Goal: Navigation & Orientation: Find specific page/section

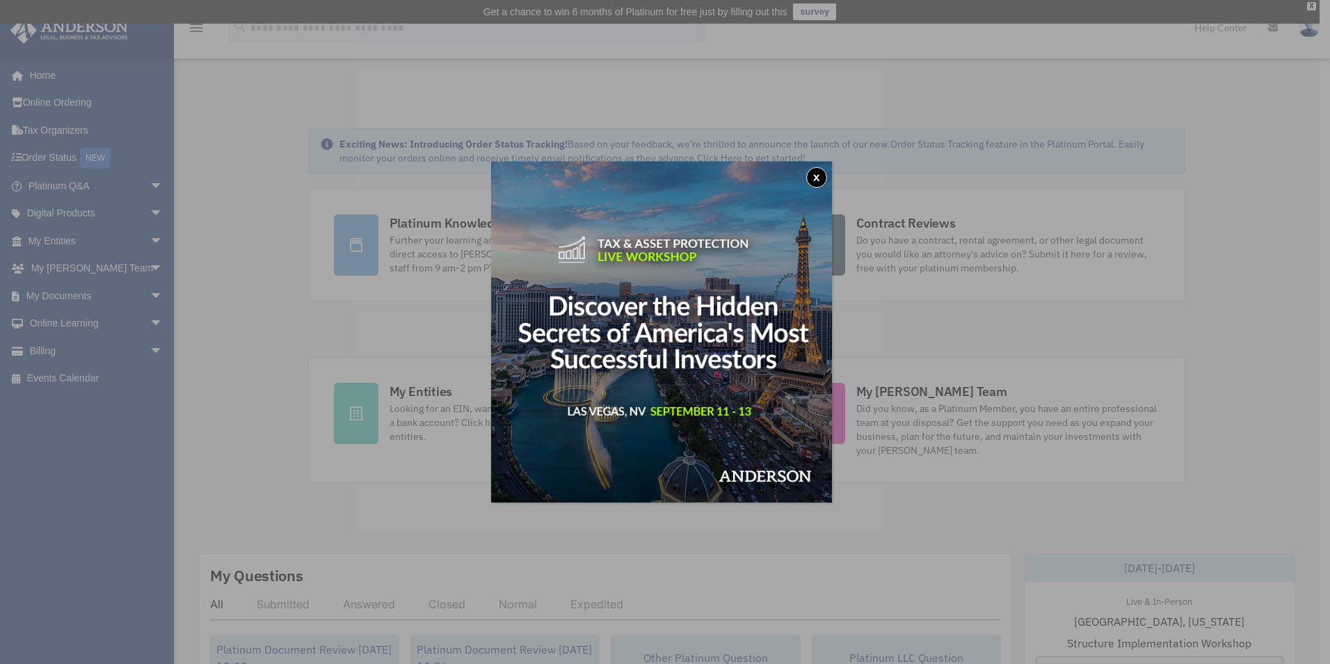
click at [824, 170] on button "x" at bounding box center [816, 177] width 21 height 21
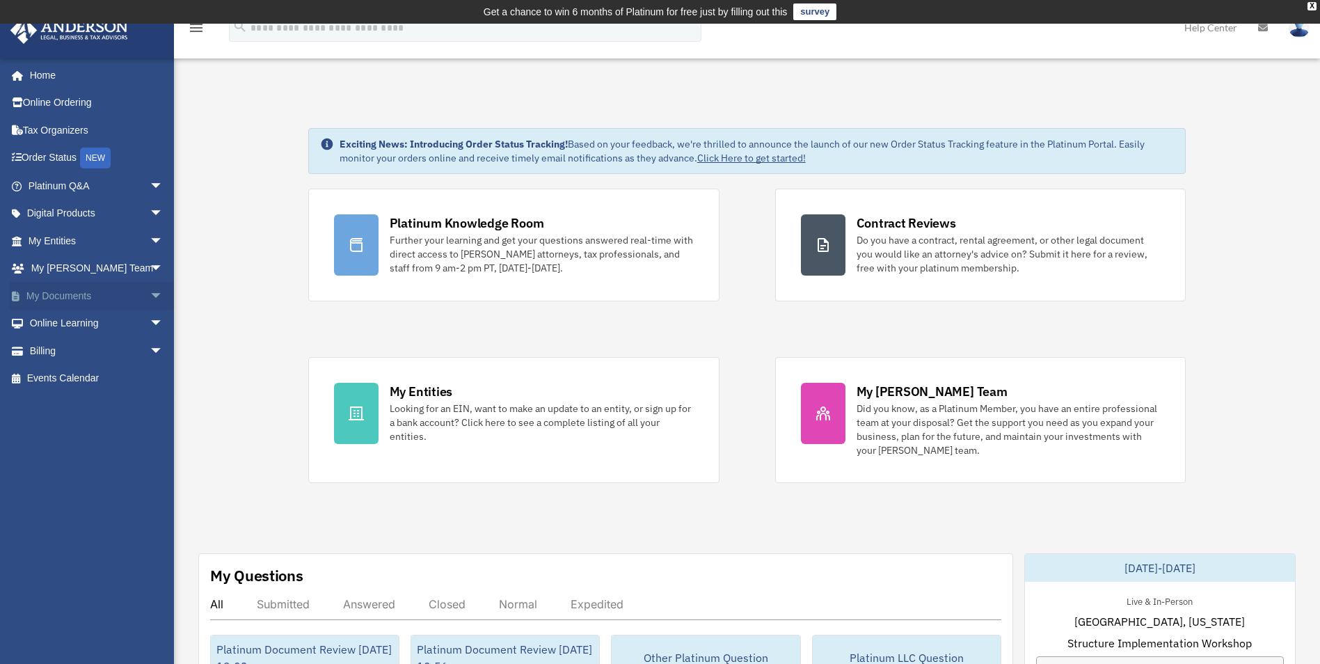
click at [150, 293] on span "arrow_drop_down" at bounding box center [164, 296] width 28 height 29
click at [80, 312] on link "Box" at bounding box center [101, 324] width 165 height 28
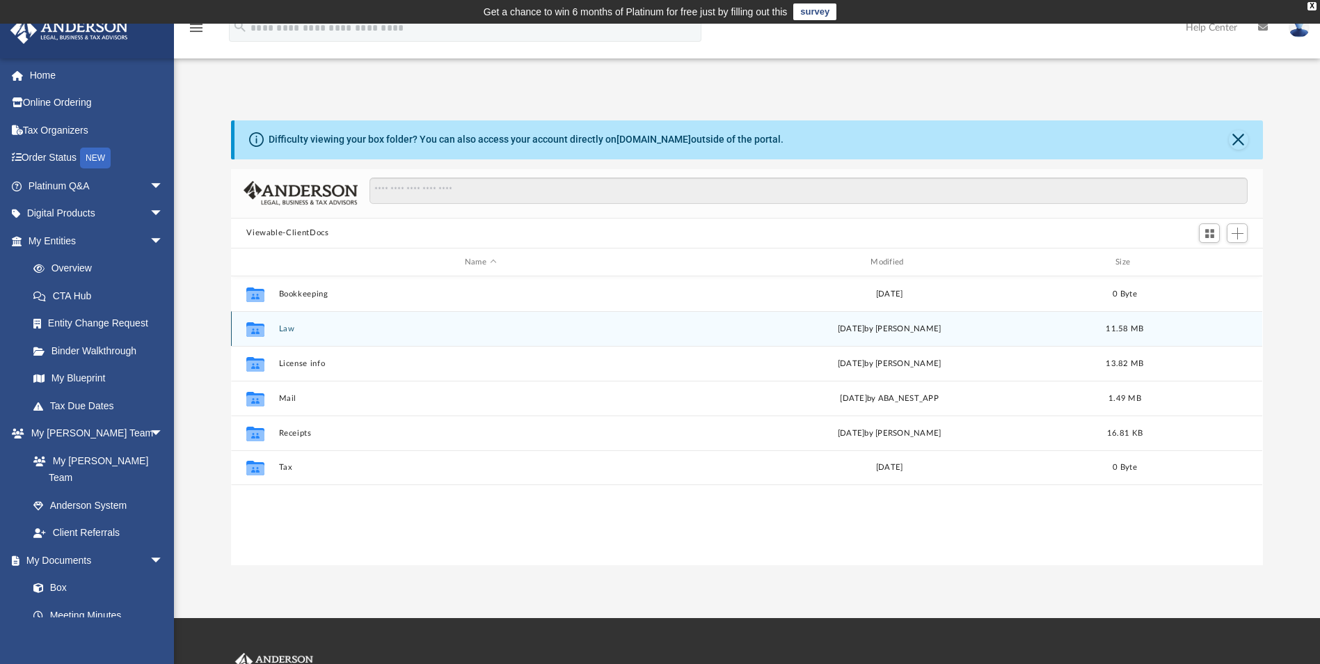
click at [285, 329] on button "Law" at bounding box center [480, 328] width 403 height 9
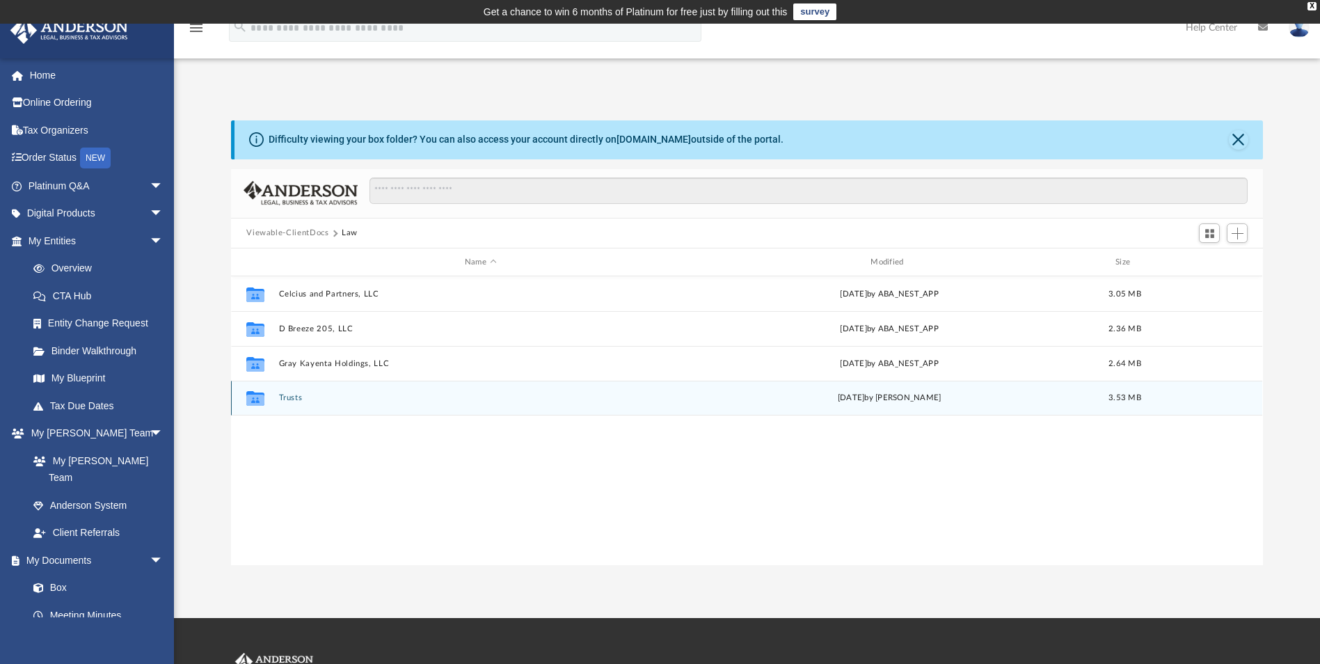
click at [277, 395] on div "Collaborated Folder Trusts [DATE] by [PERSON_NAME] 3.53 MB" at bounding box center [746, 398] width 1031 height 35
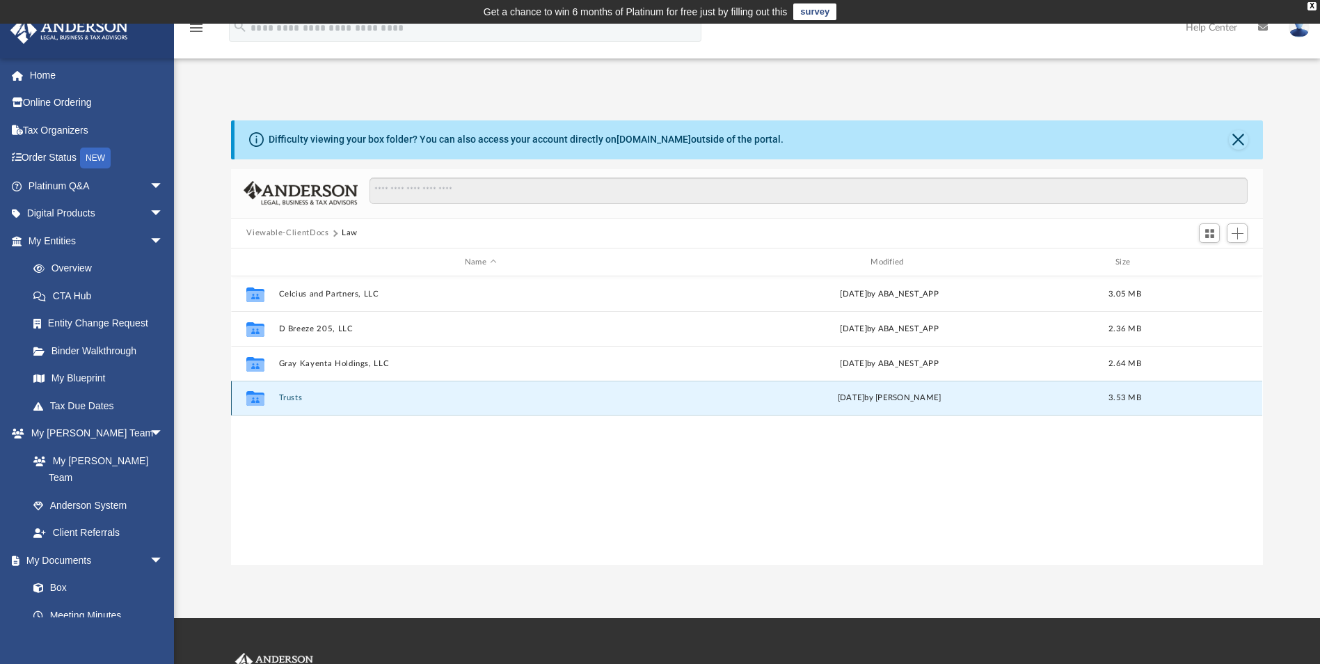
click at [285, 396] on button "Trusts" at bounding box center [480, 398] width 403 height 9
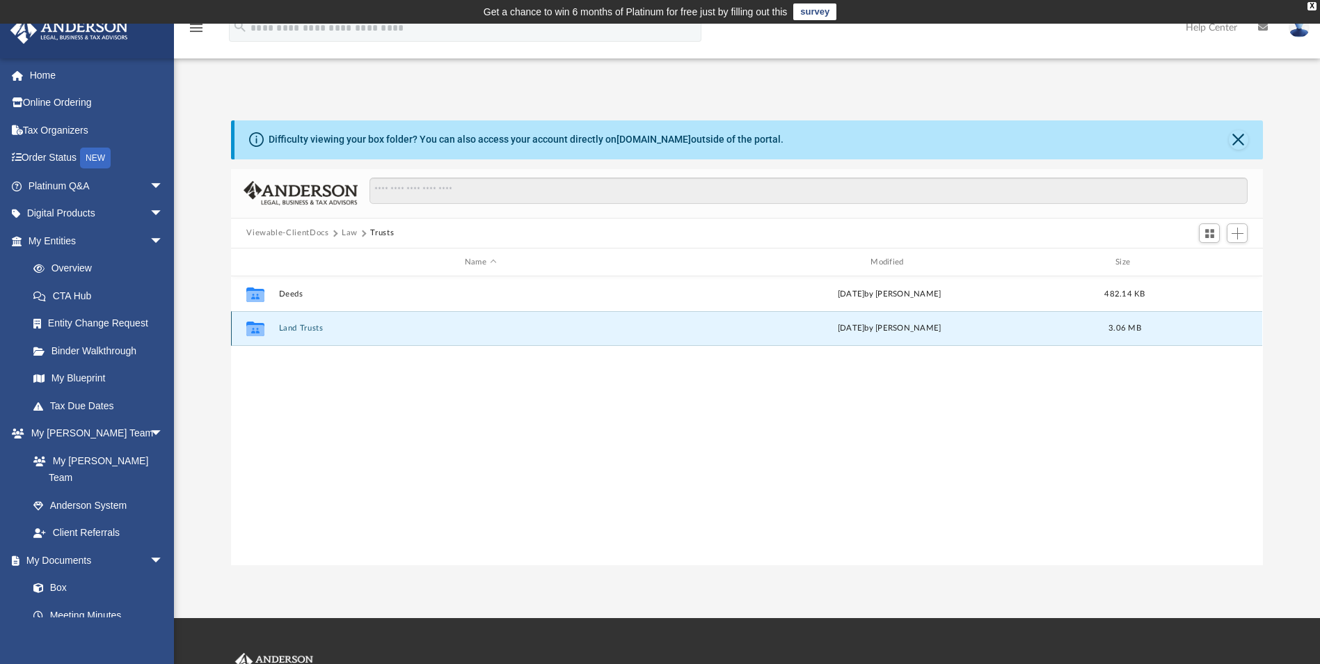
click at [294, 328] on button "Land Trusts" at bounding box center [480, 328] width 403 height 9
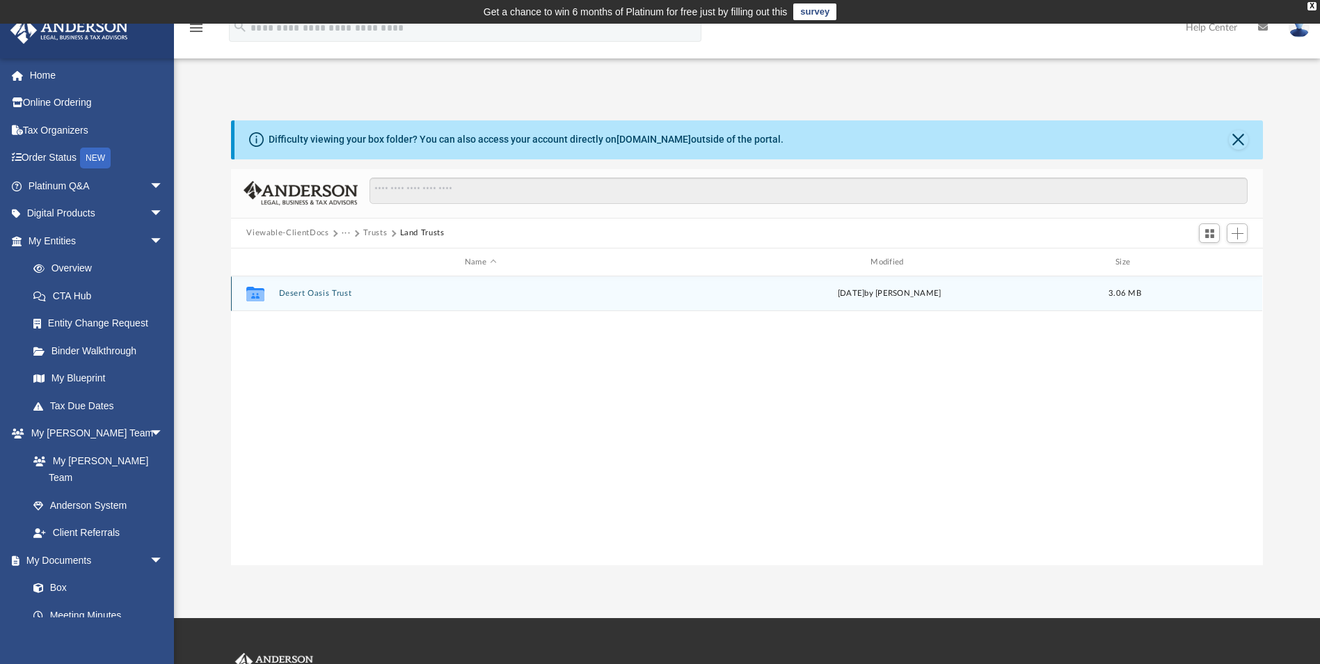
click at [307, 294] on button "Desert Oasis Trust" at bounding box center [480, 293] width 403 height 9
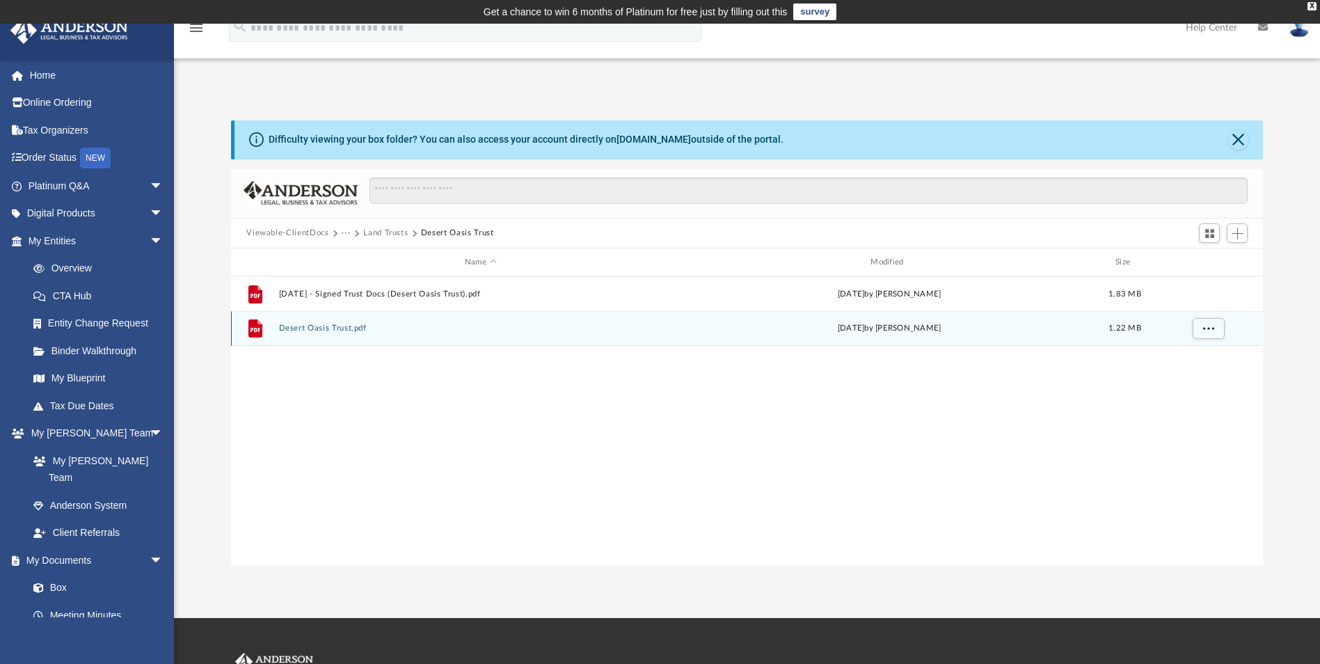
click at [329, 326] on button "Desert Oasis Trust.pdf" at bounding box center [480, 328] width 403 height 9
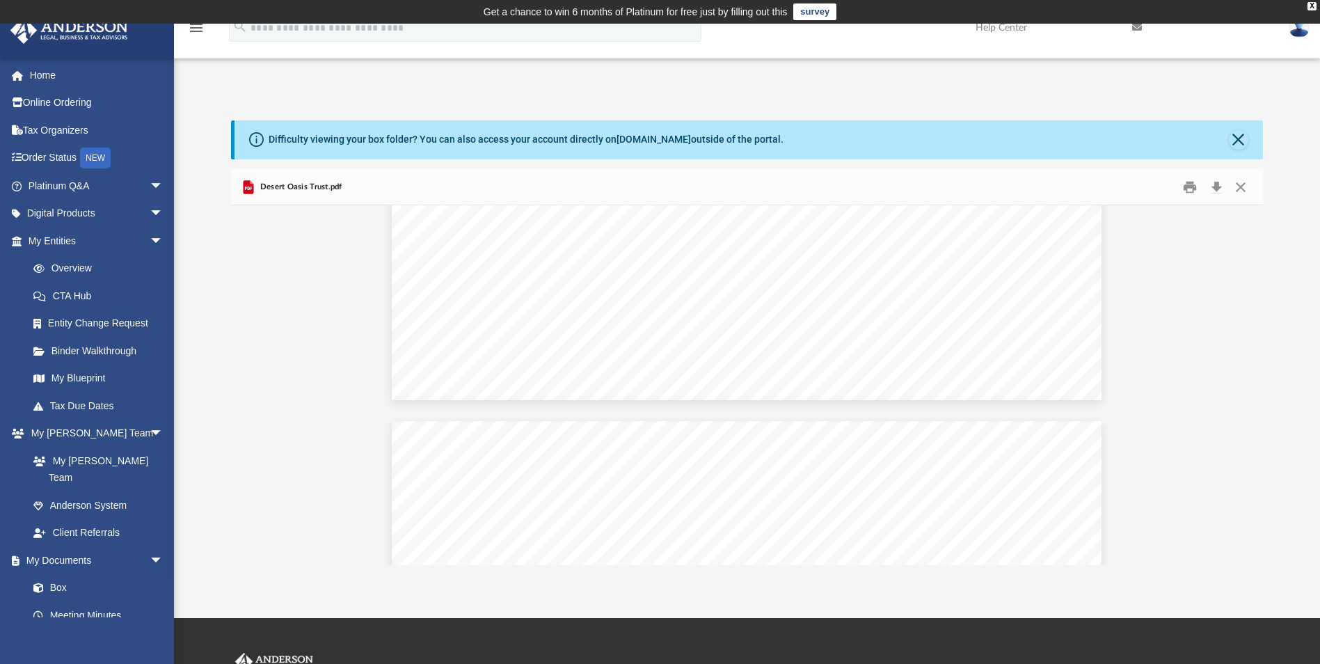
scroll to position [5774, 0]
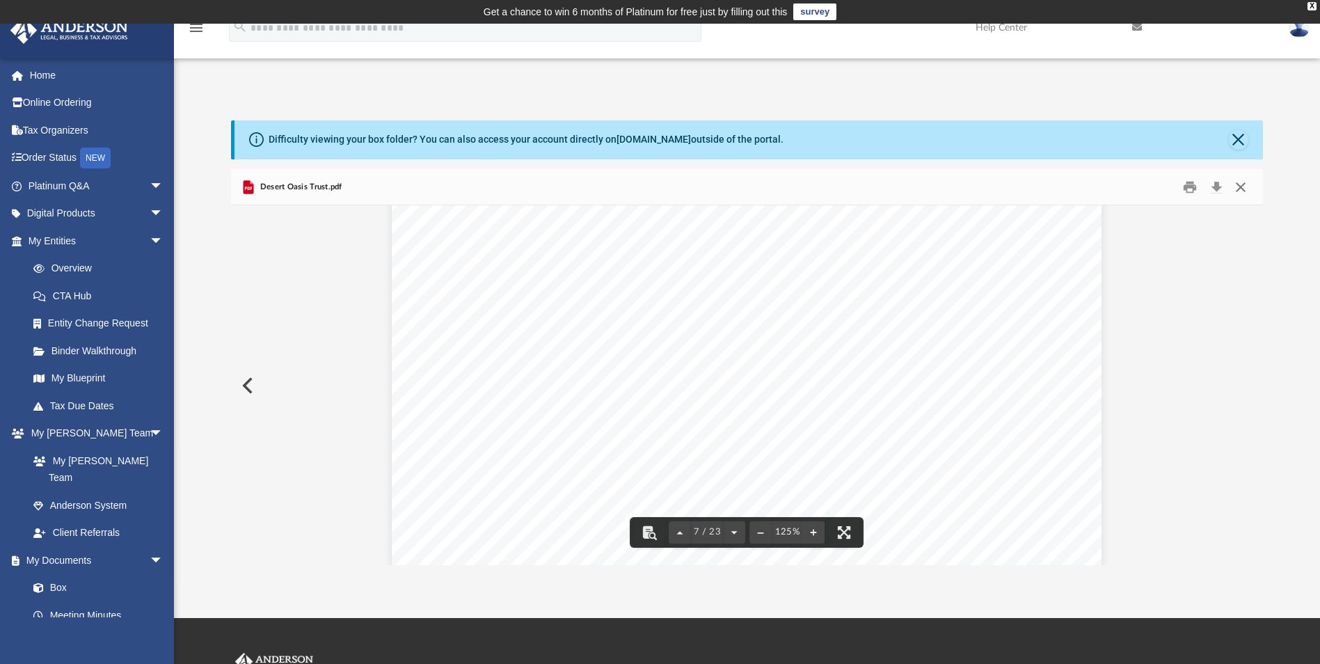
click at [1236, 179] on button "Close" at bounding box center [1240, 187] width 25 height 22
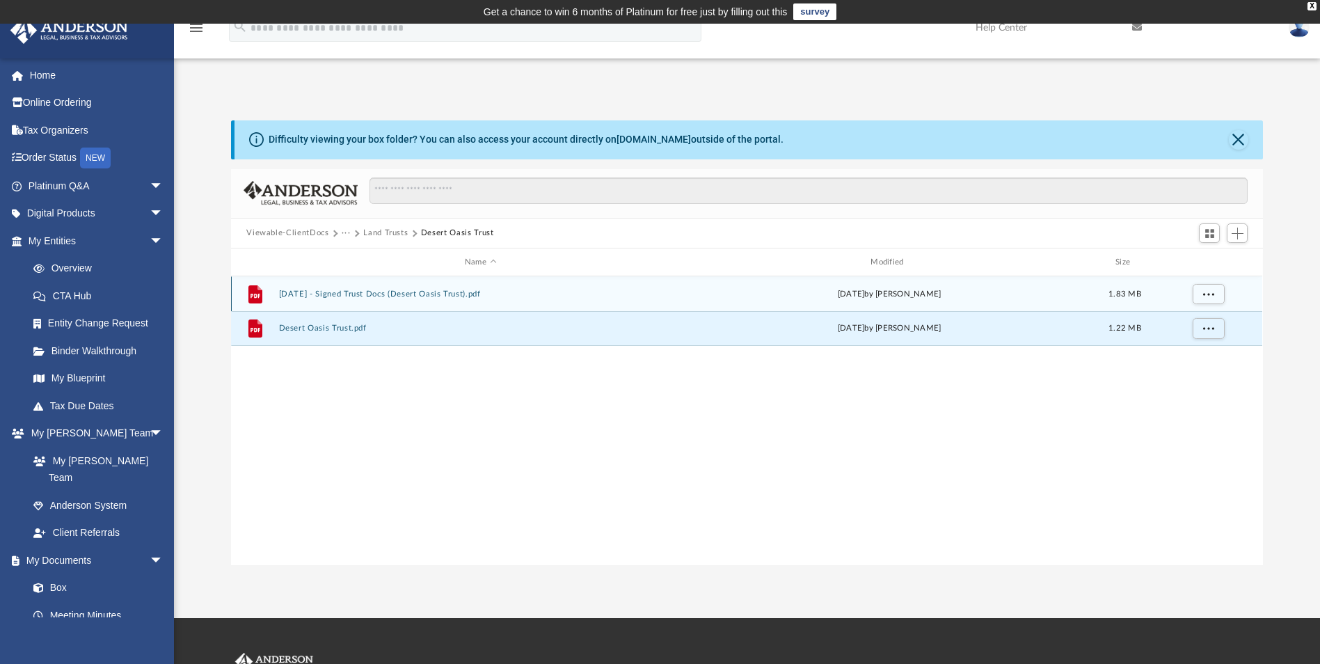
click at [327, 287] on div "File [DATE] - Signed Trust Docs (Desert Oasis Trust).pdf [DATE] by [PERSON_NAME…" at bounding box center [746, 293] width 1031 height 35
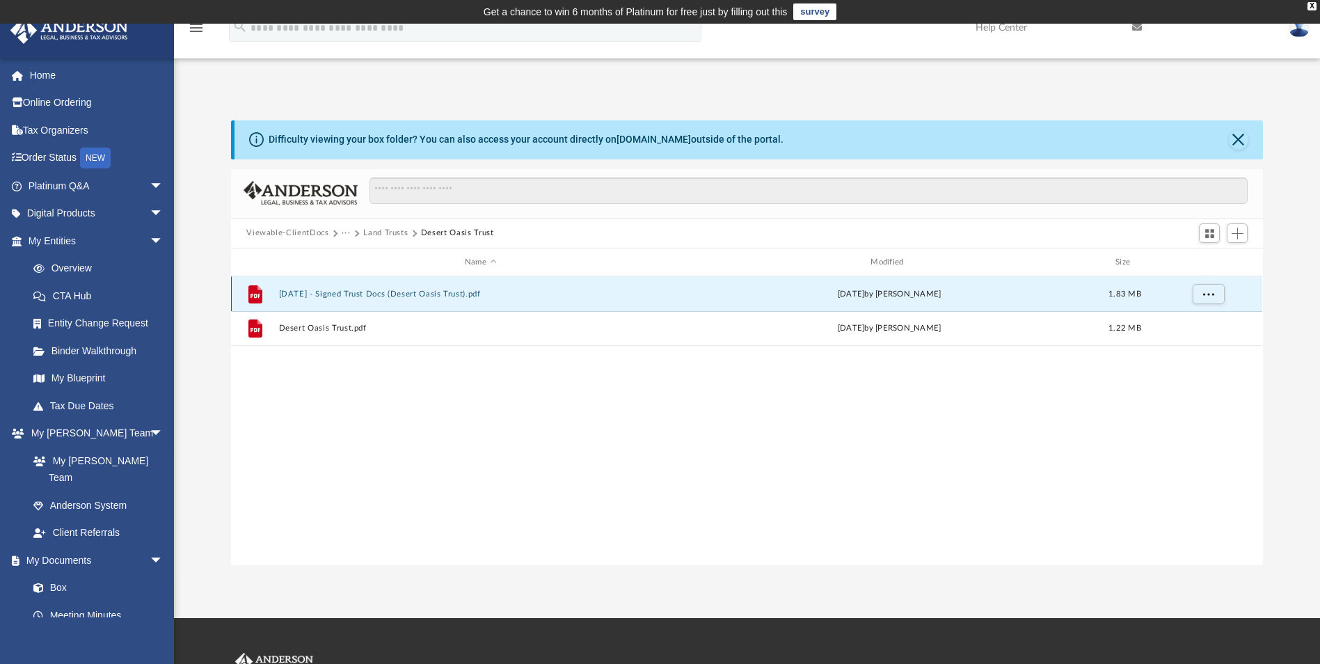
click at [335, 291] on button "[DATE] - Signed Trust Docs (Desert Oasis Trust).pdf" at bounding box center [480, 293] width 403 height 9
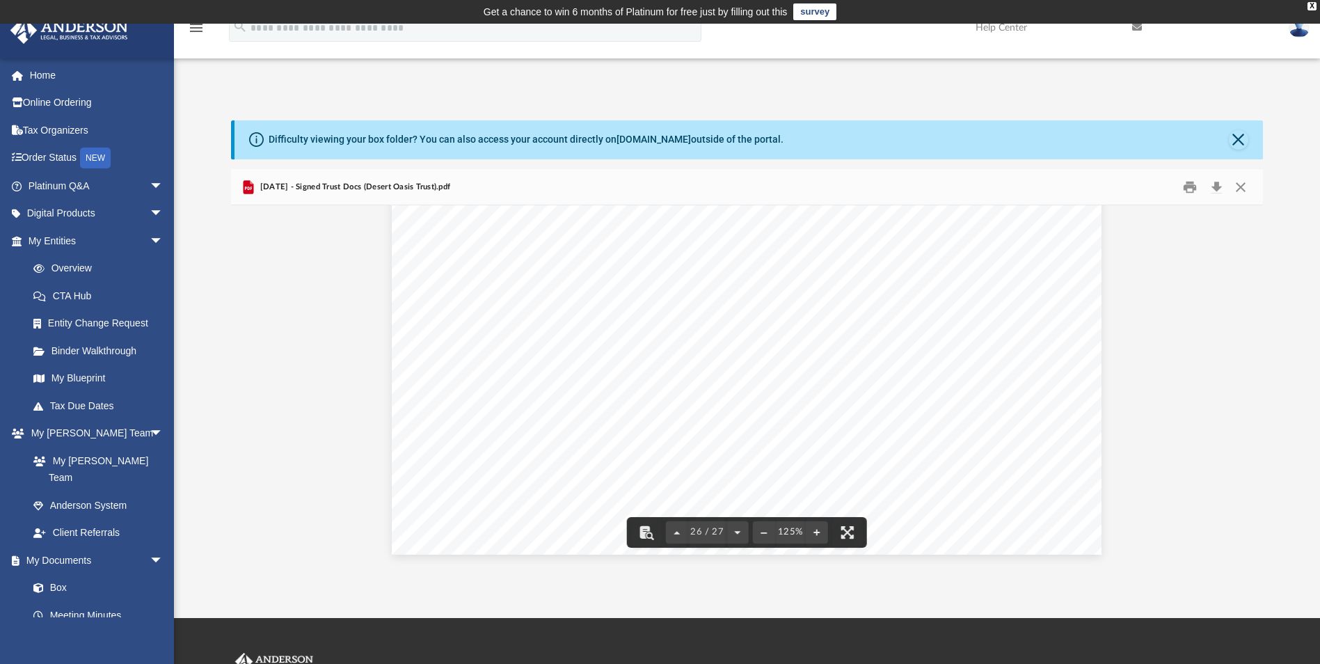
scroll to position [23123, 0]
click at [1240, 189] on button "Close" at bounding box center [1240, 187] width 25 height 22
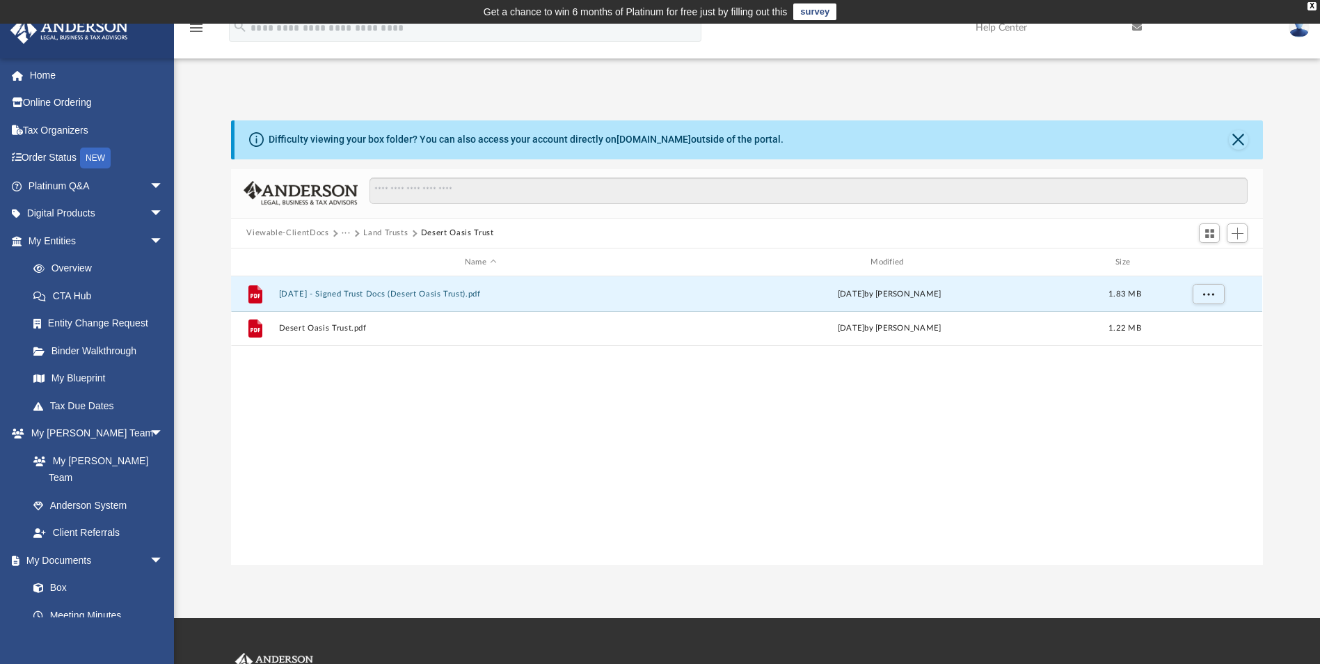
click at [388, 232] on button "Land Trusts" at bounding box center [385, 233] width 45 height 13
click at [317, 294] on button "Desert Oasis Trust" at bounding box center [480, 293] width 403 height 9
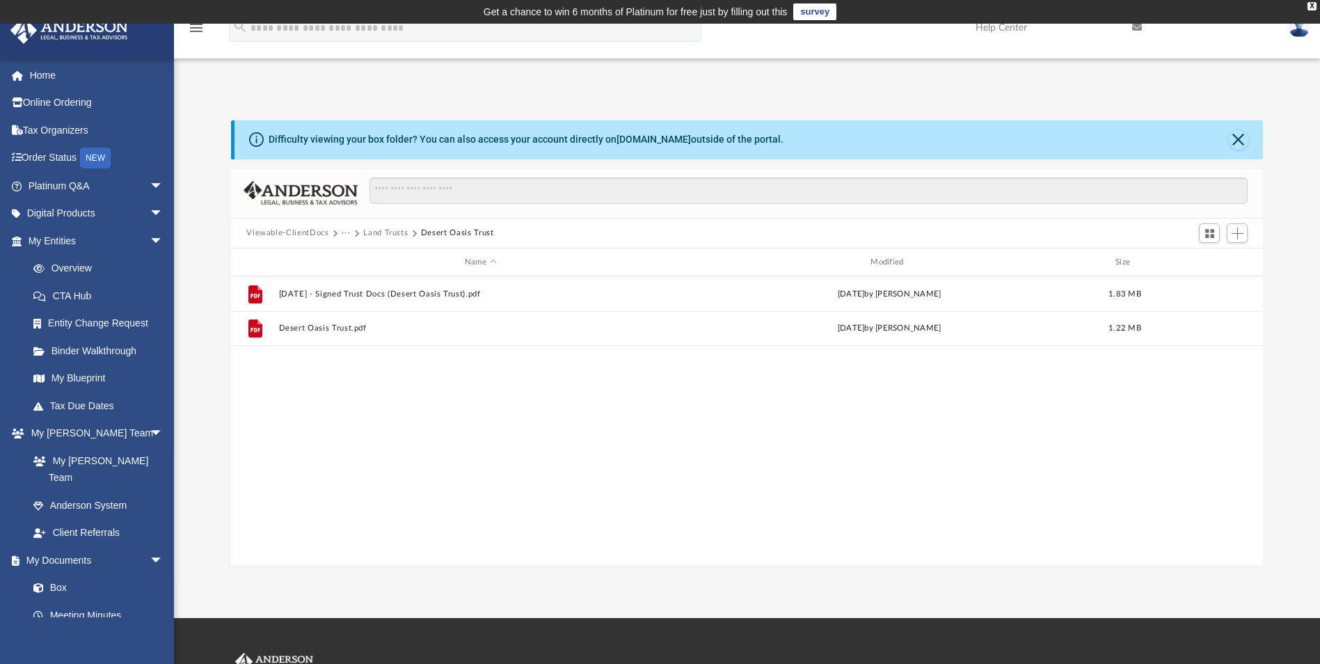
click at [297, 235] on button "Viewable-ClientDocs" at bounding box center [287, 233] width 82 height 13
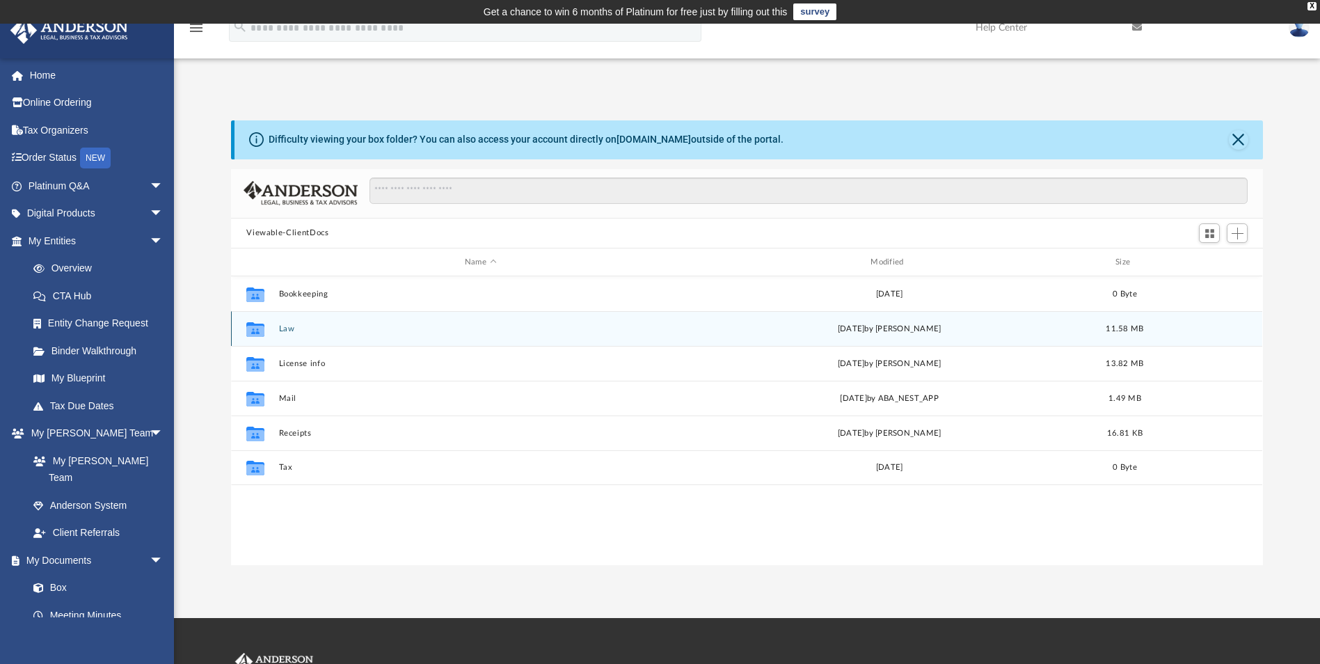
click at [286, 330] on button "Law" at bounding box center [480, 328] width 403 height 9
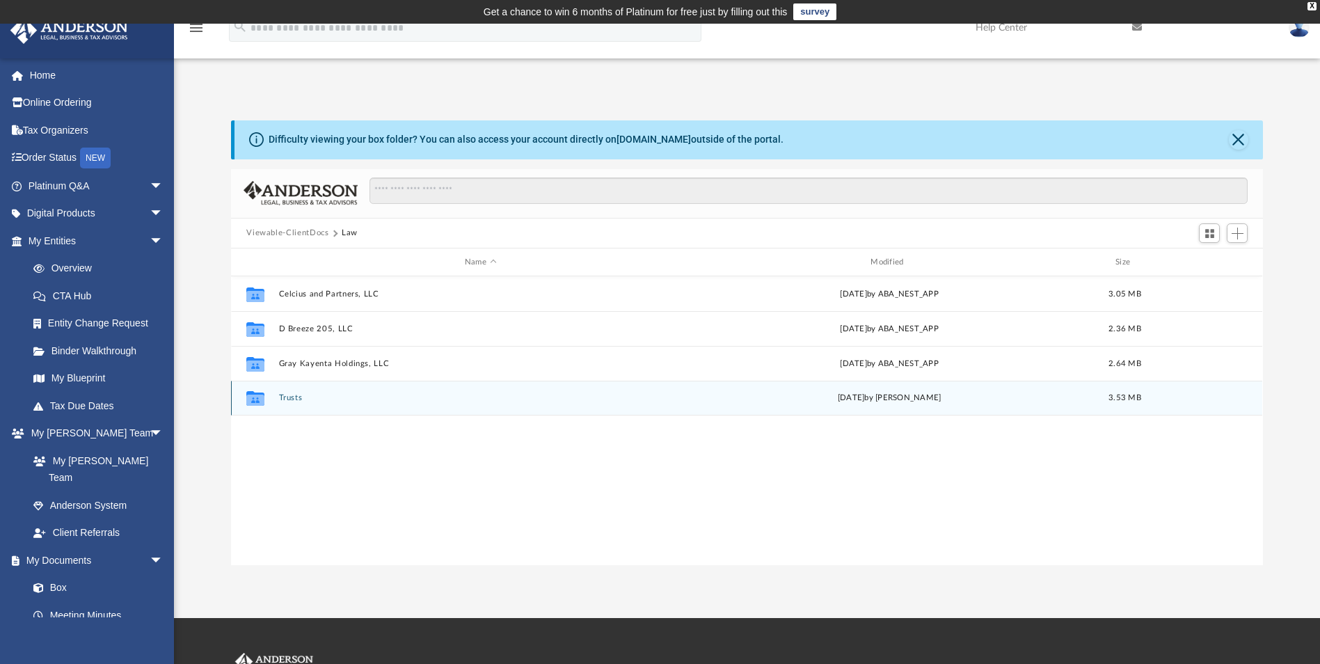
click at [291, 399] on button "Trusts" at bounding box center [480, 398] width 403 height 9
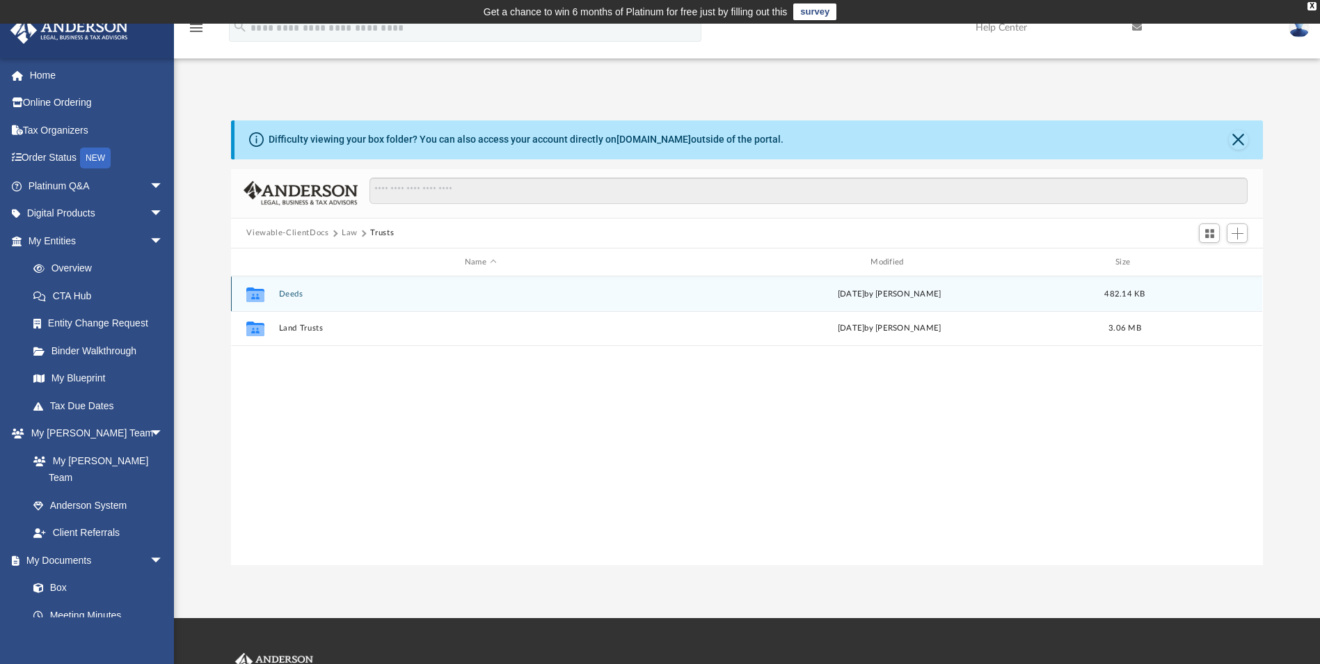
click at [285, 294] on button "Deeds" at bounding box center [480, 293] width 403 height 9
click at [340, 289] on button "Deed - [STREET_ADDRESS]" at bounding box center [480, 293] width 403 height 9
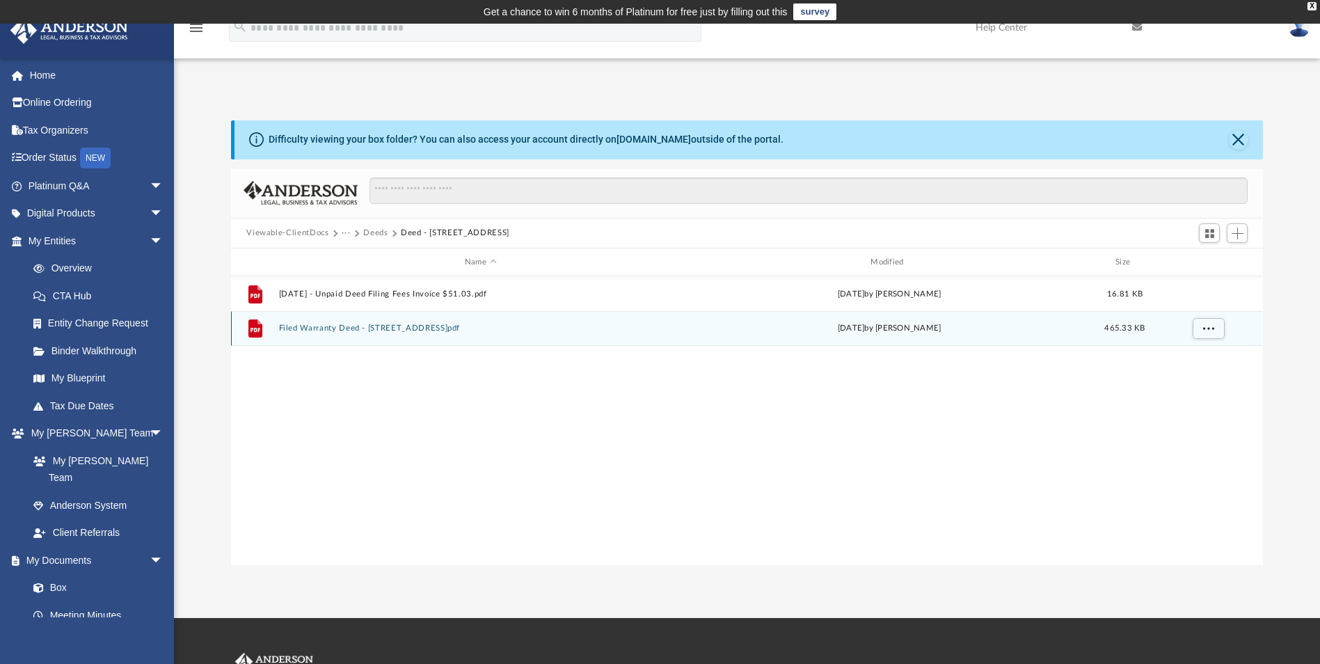
click at [415, 329] on button "Filed Warranty Deed - [STREET_ADDRESS]pdf" at bounding box center [480, 328] width 403 height 9
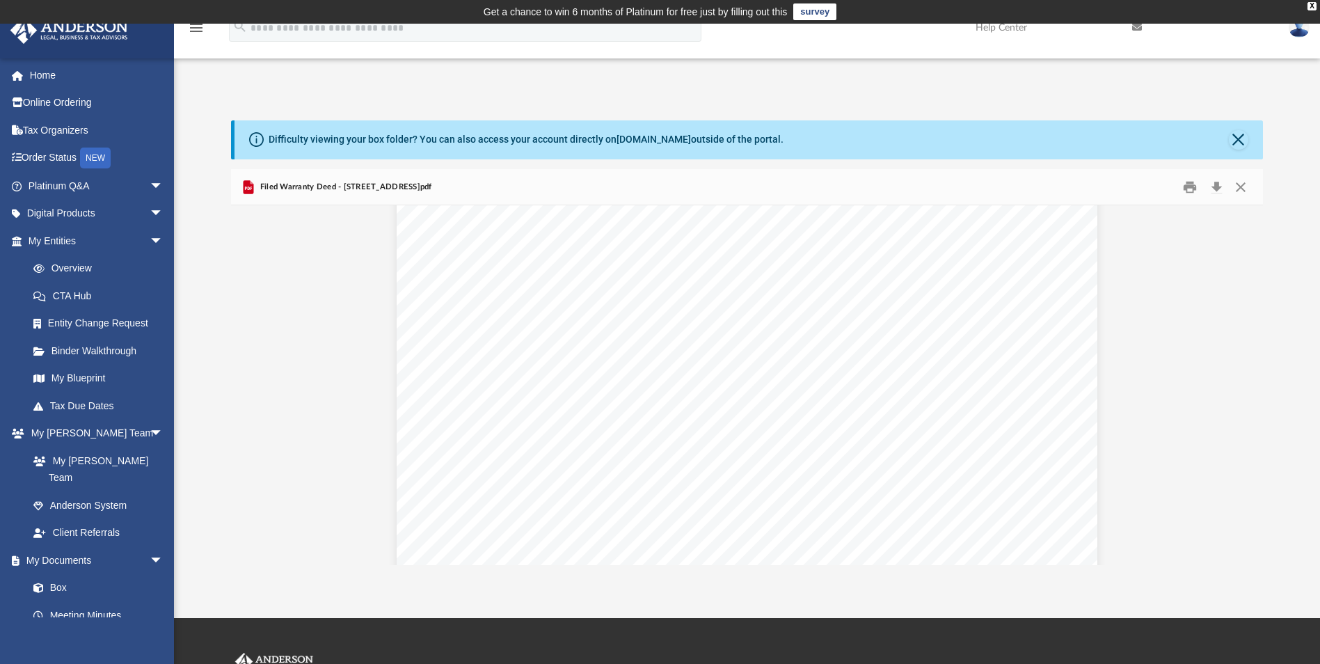
scroll to position [1322, 0]
click at [1236, 189] on button "Close" at bounding box center [1240, 187] width 25 height 22
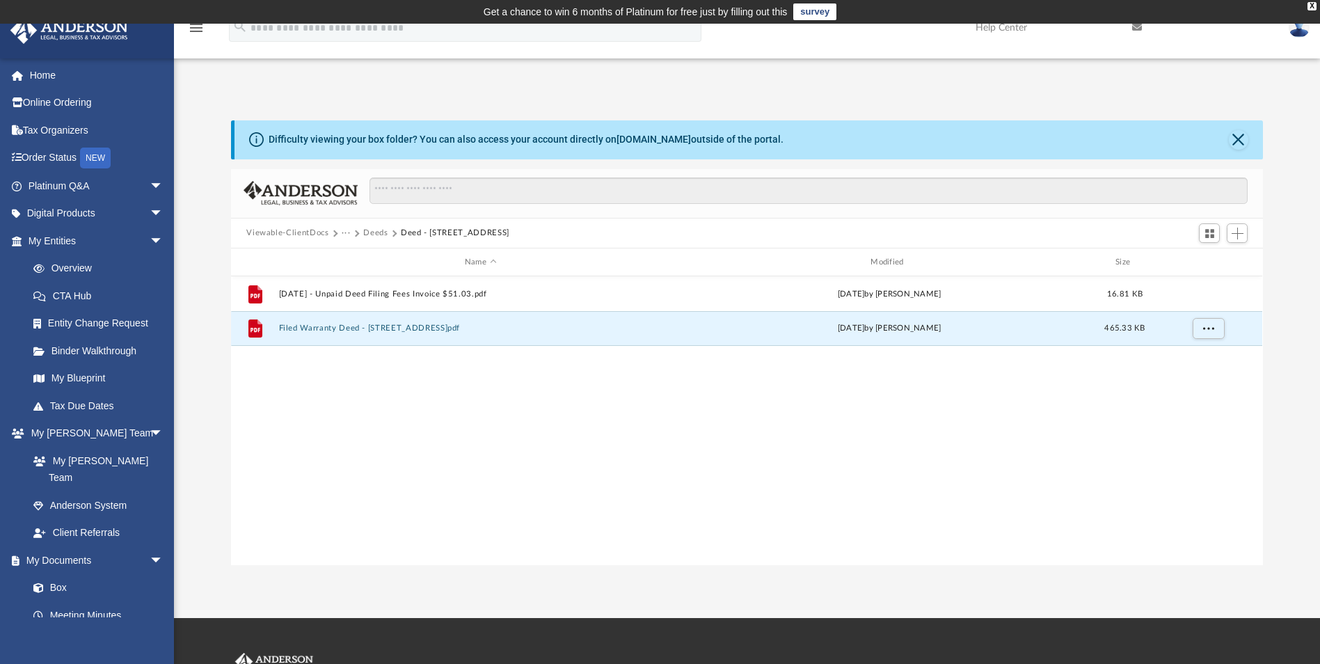
click at [367, 233] on button "Deeds" at bounding box center [375, 233] width 24 height 13
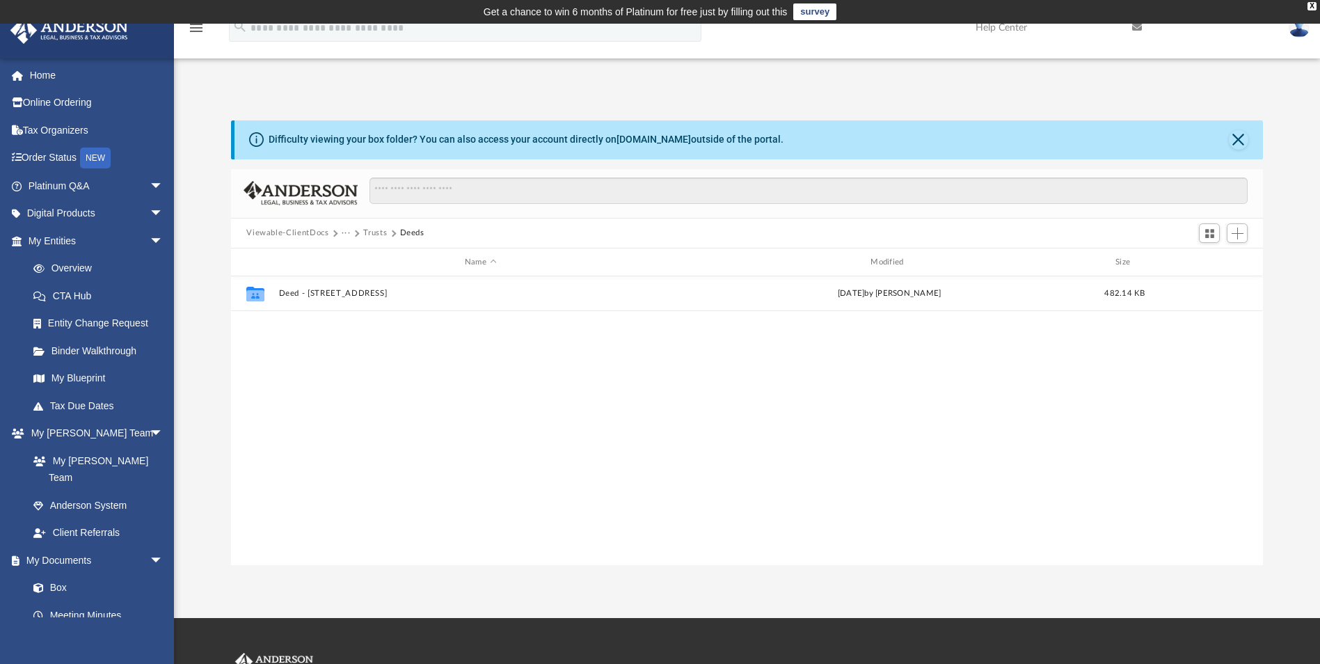
click at [365, 233] on button "Trusts" at bounding box center [375, 233] width 24 height 13
click at [344, 232] on button "Law" at bounding box center [350, 233] width 16 height 13
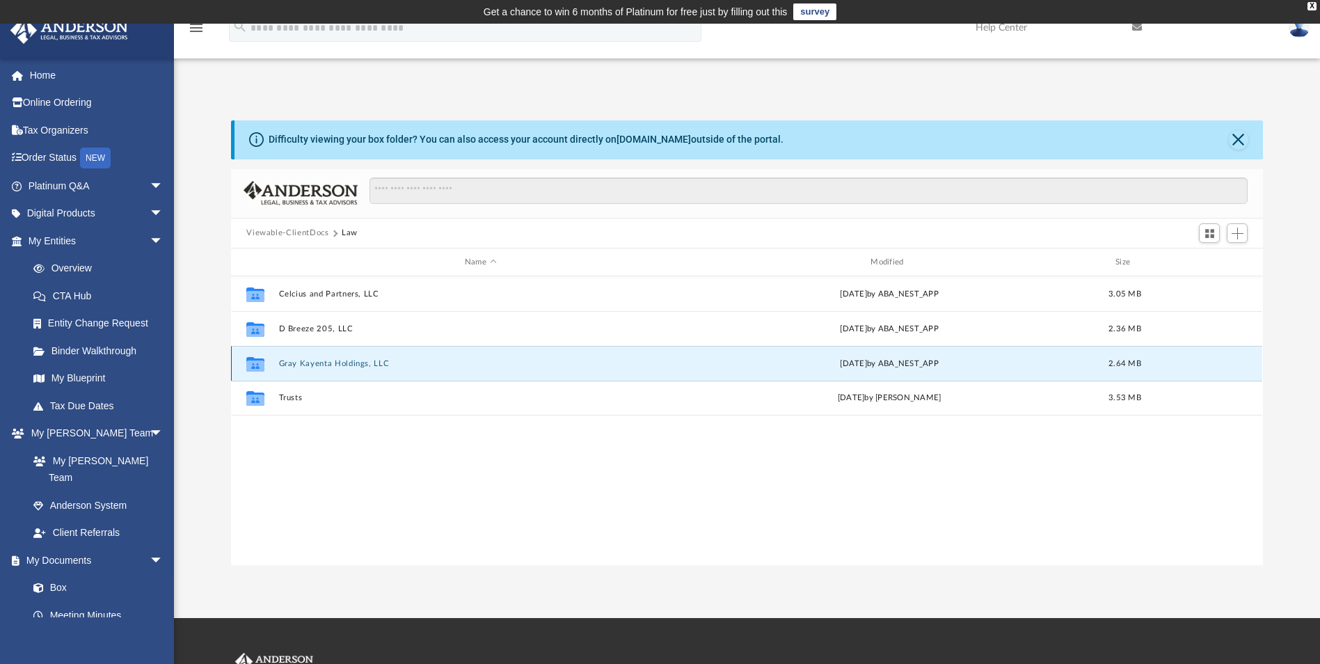
click at [339, 362] on button "Gray Kayenta Holdings, LLC" at bounding box center [480, 363] width 403 height 9
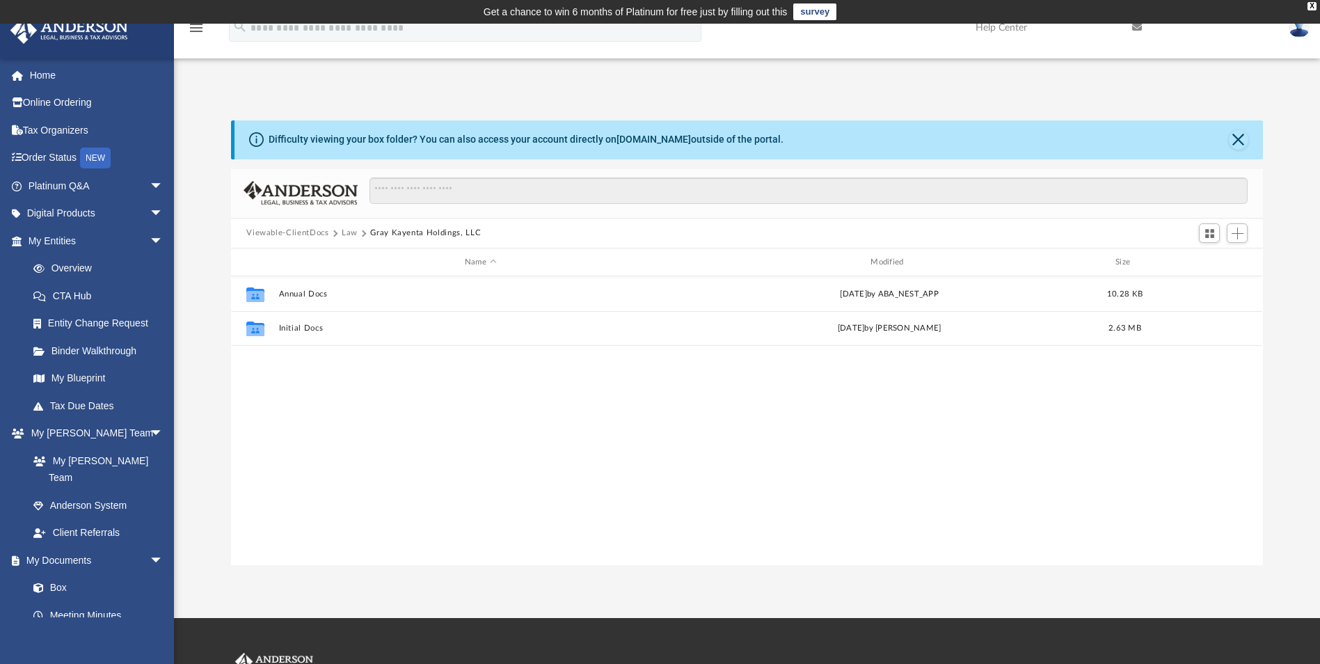
click at [344, 232] on button "Law" at bounding box center [350, 233] width 16 height 13
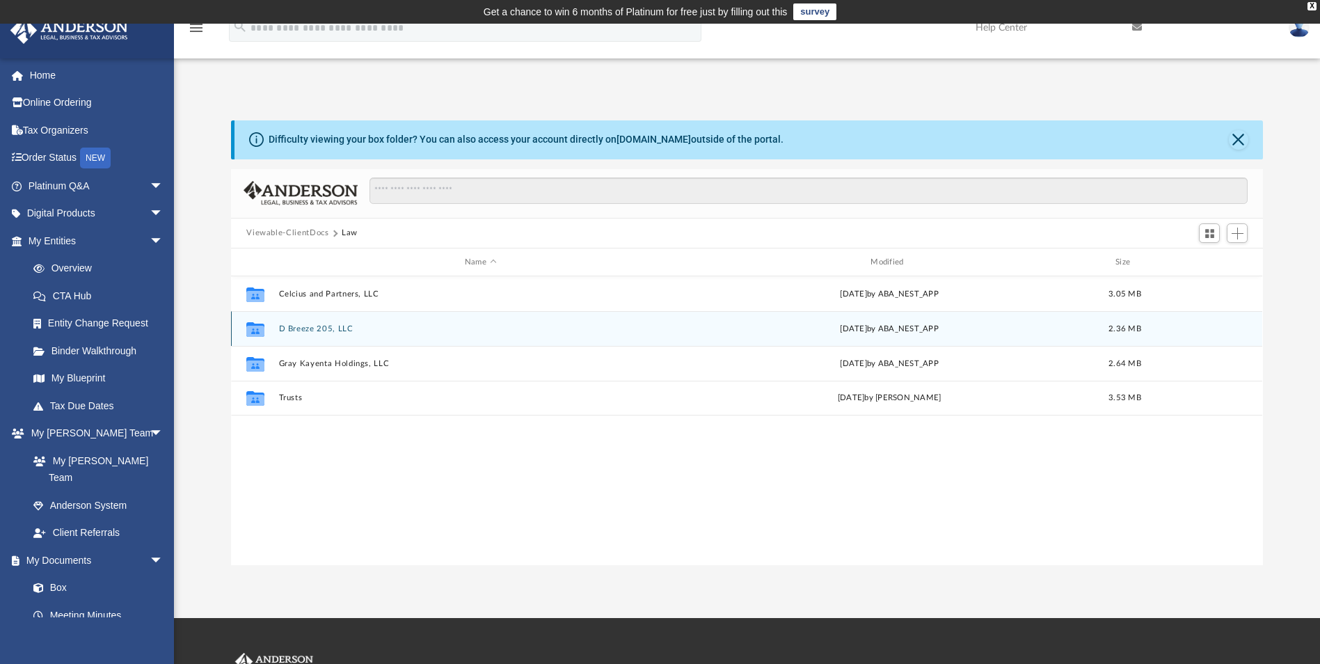
click at [307, 330] on button "D Breeze 205, LLC" at bounding box center [480, 328] width 403 height 9
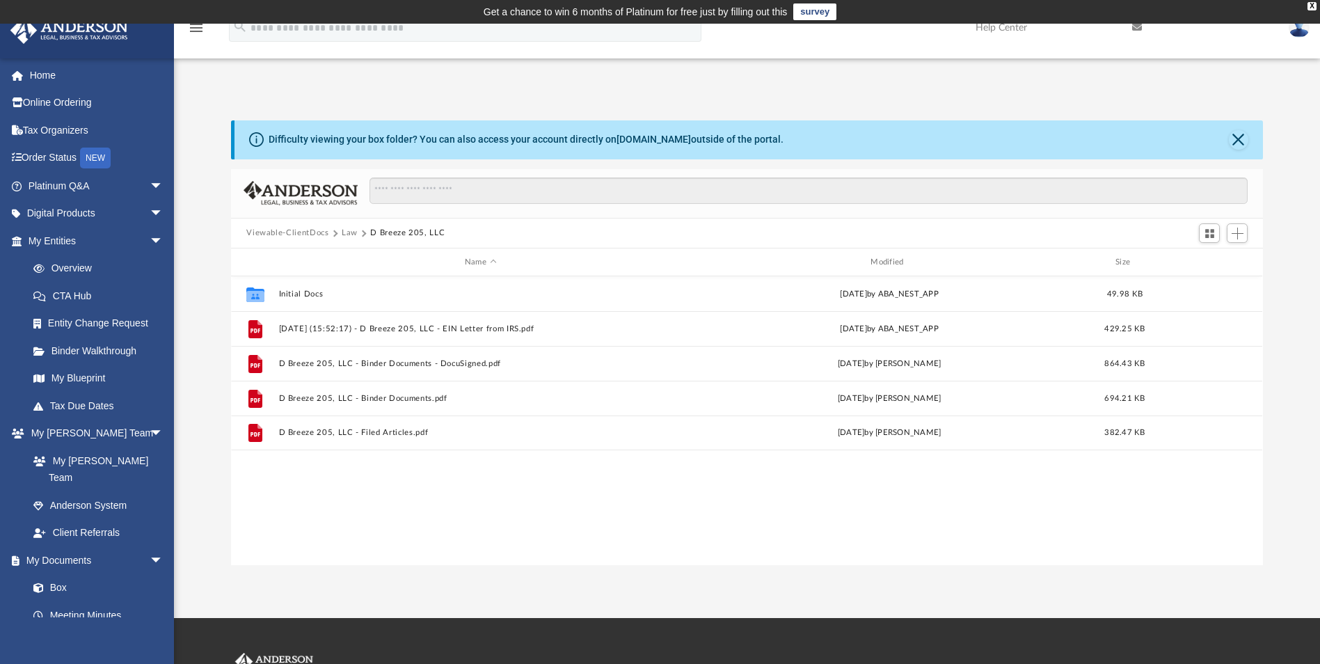
click at [344, 235] on button "Law" at bounding box center [350, 233] width 16 height 13
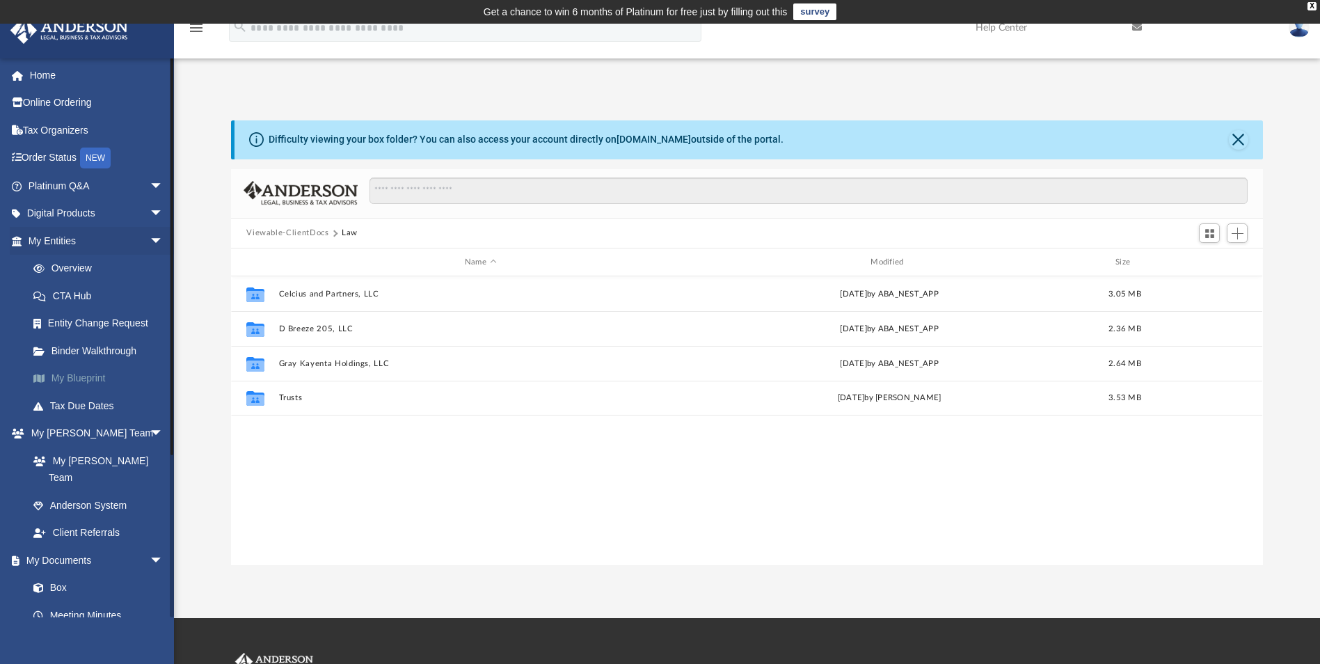
click at [87, 374] on link "My Blueprint" at bounding box center [101, 379] width 165 height 28
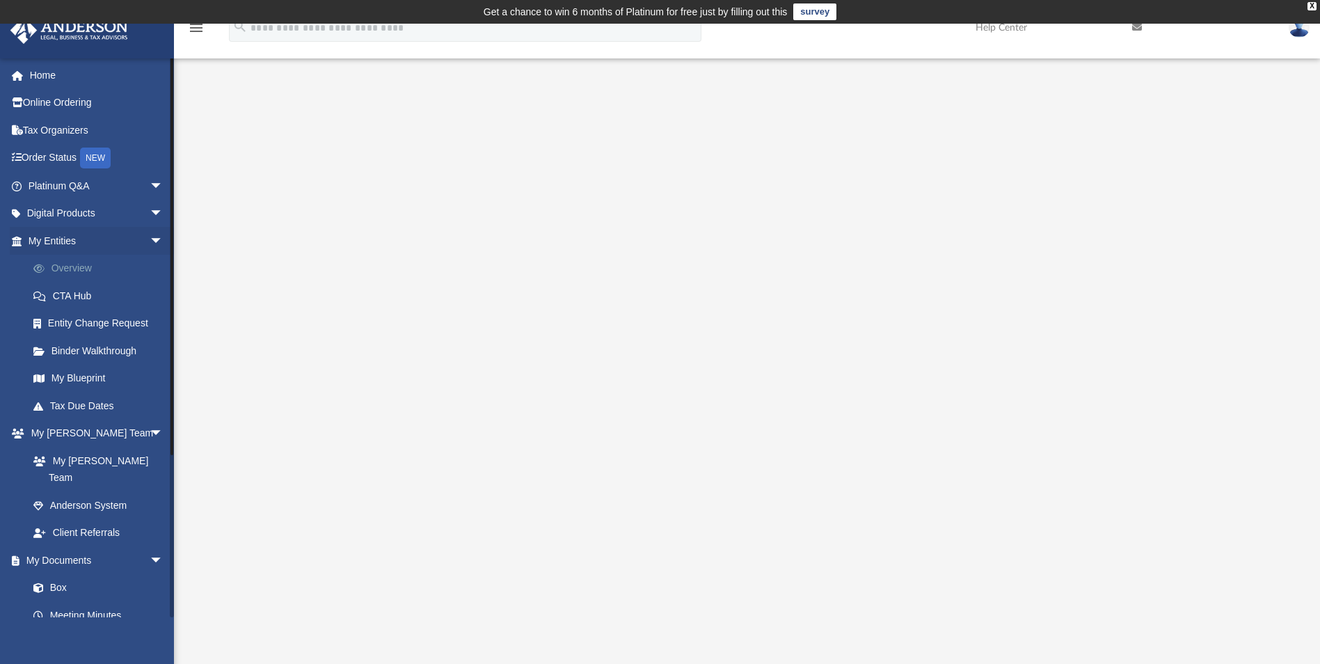
click at [78, 268] on link "Overview" at bounding box center [101, 269] width 165 height 28
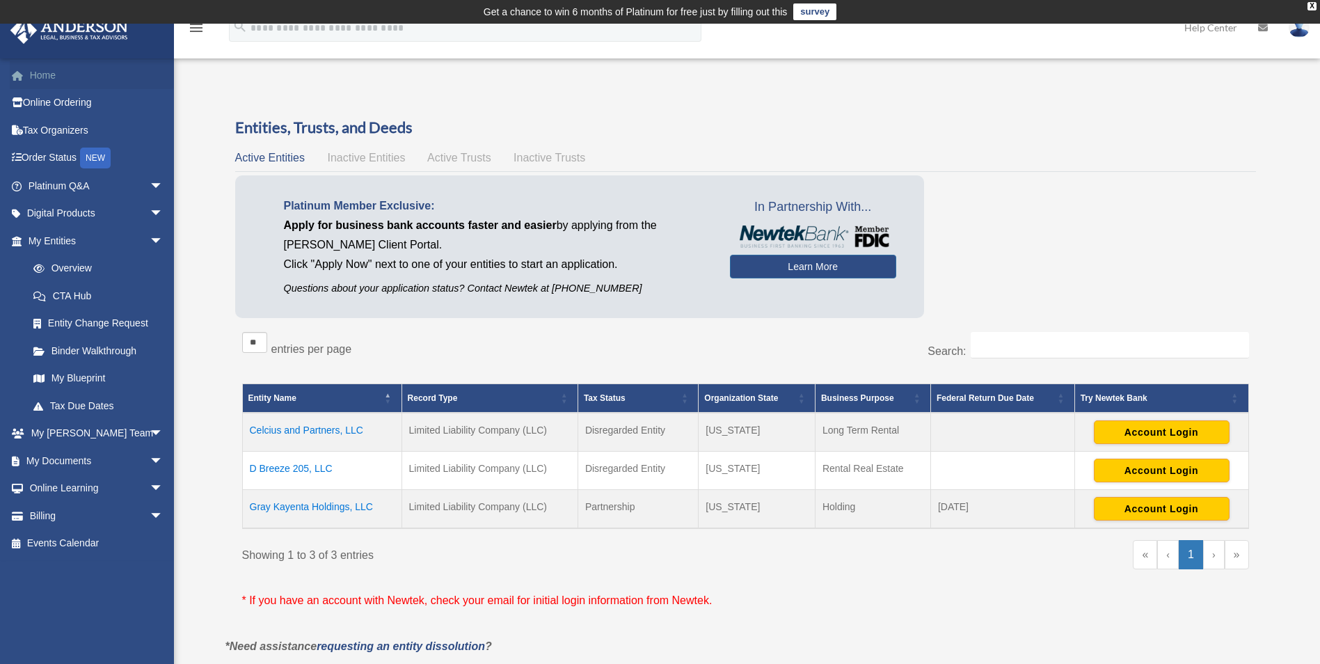
click at [64, 74] on link "Home" at bounding box center [97, 75] width 175 height 28
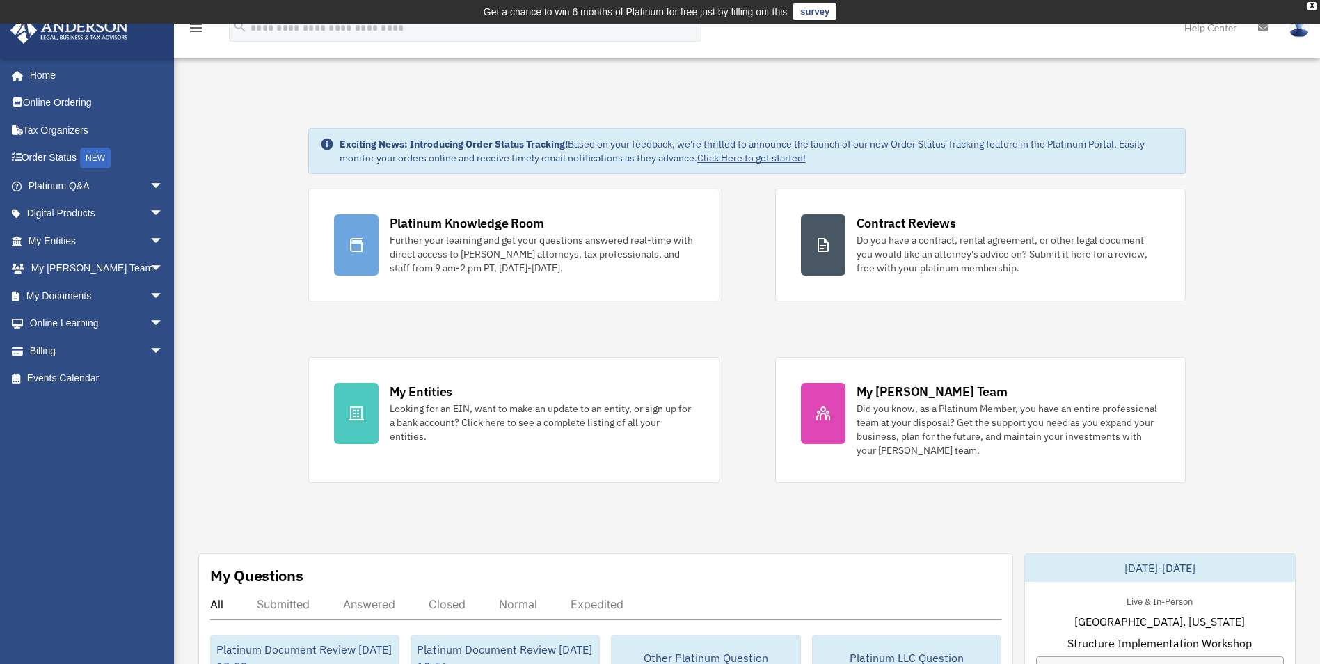
click at [1300, 31] on img at bounding box center [1298, 27] width 21 height 20
click at [1073, 121] on link "Logout" at bounding box center [1090, 121] width 139 height 29
